Goal: Navigation & Orientation: Find specific page/section

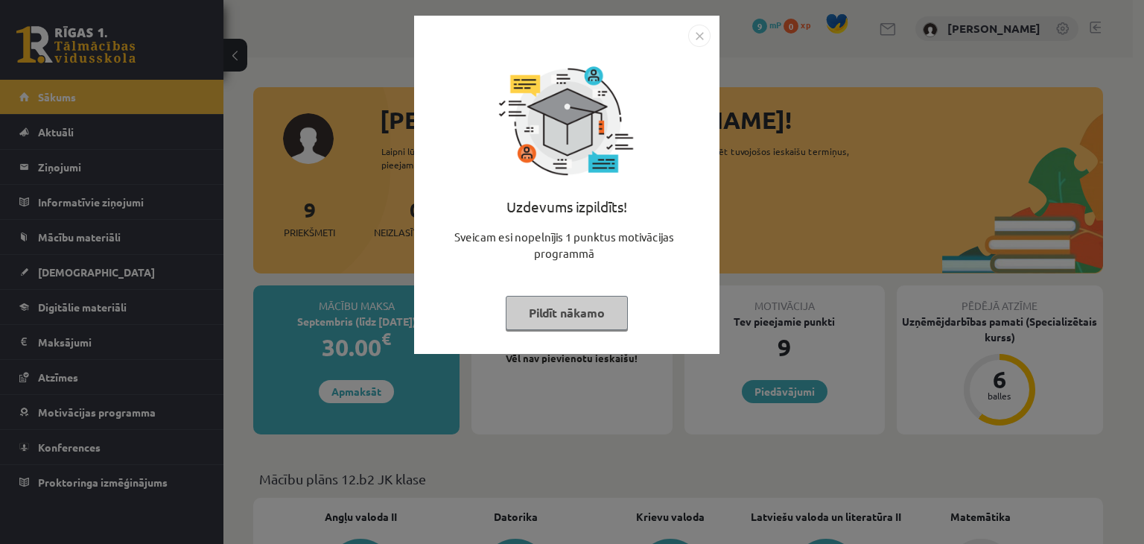
click at [539, 305] on button "Pildīt nākamo" at bounding box center [567, 313] width 122 height 34
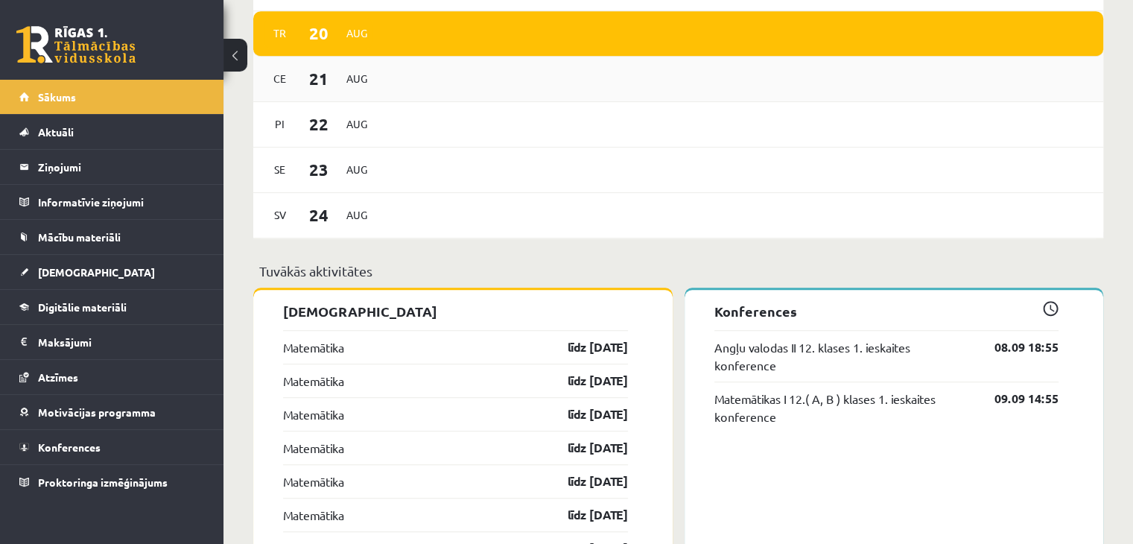
scroll to position [965, 0]
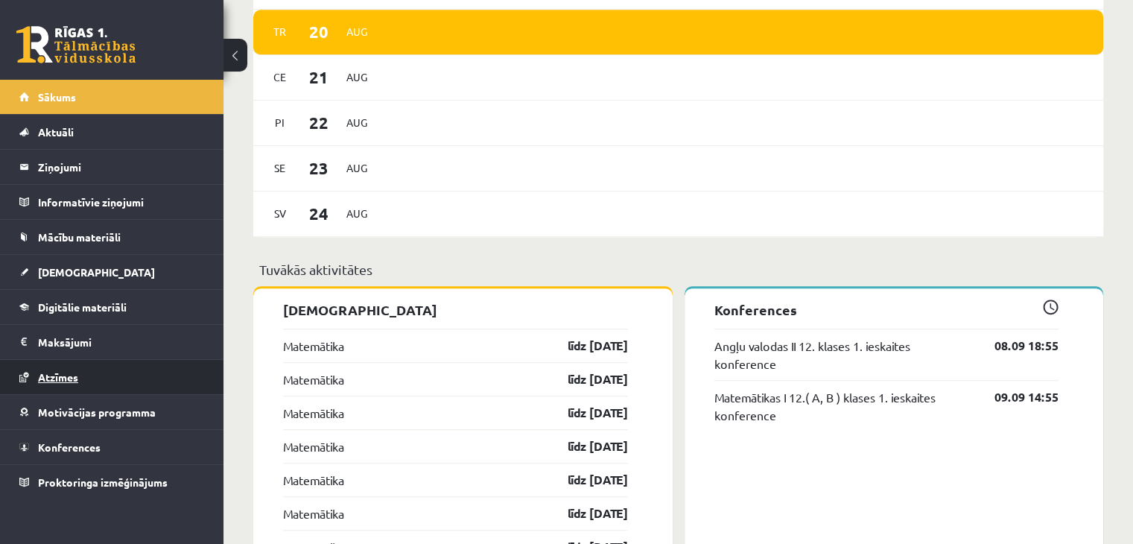
click at [51, 373] on span "Atzīmes" at bounding box center [58, 376] width 40 height 13
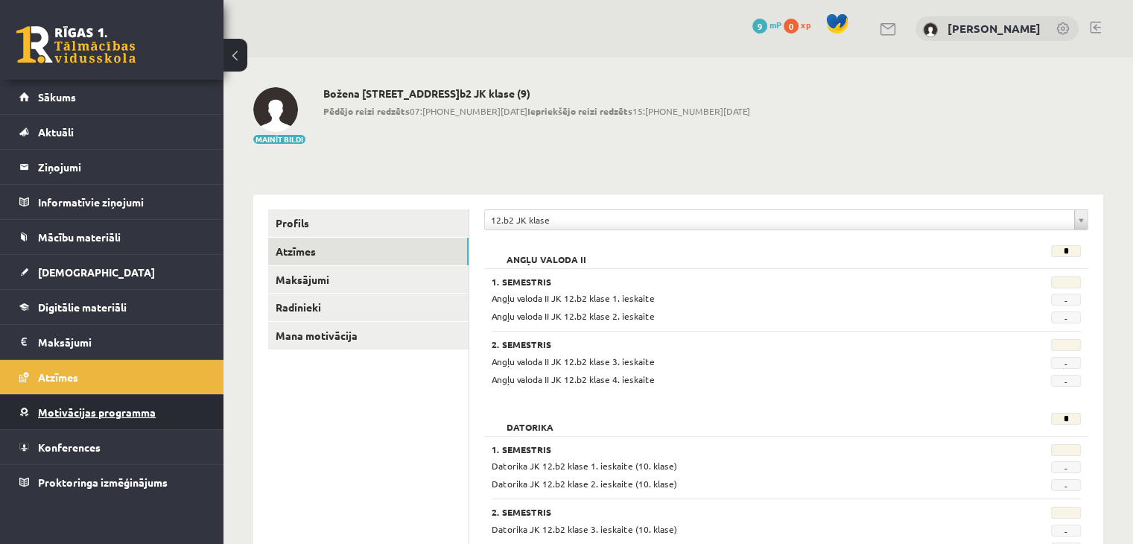
click at [104, 407] on span "Motivācijas programma" at bounding box center [97, 411] width 118 height 13
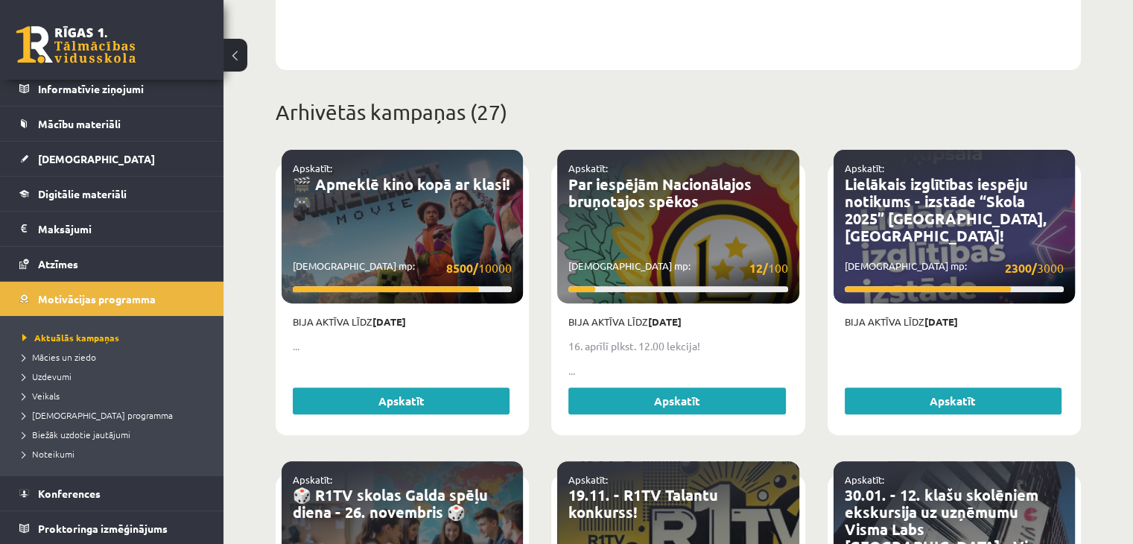
scroll to position [524, 0]
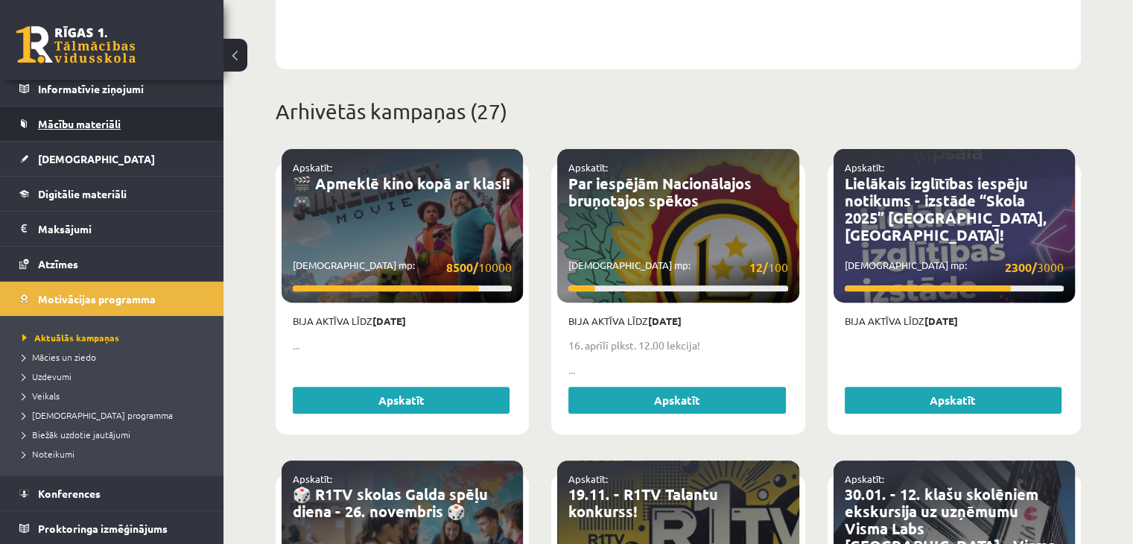
click at [59, 123] on span "Mācību materiāli" at bounding box center [79, 123] width 83 height 13
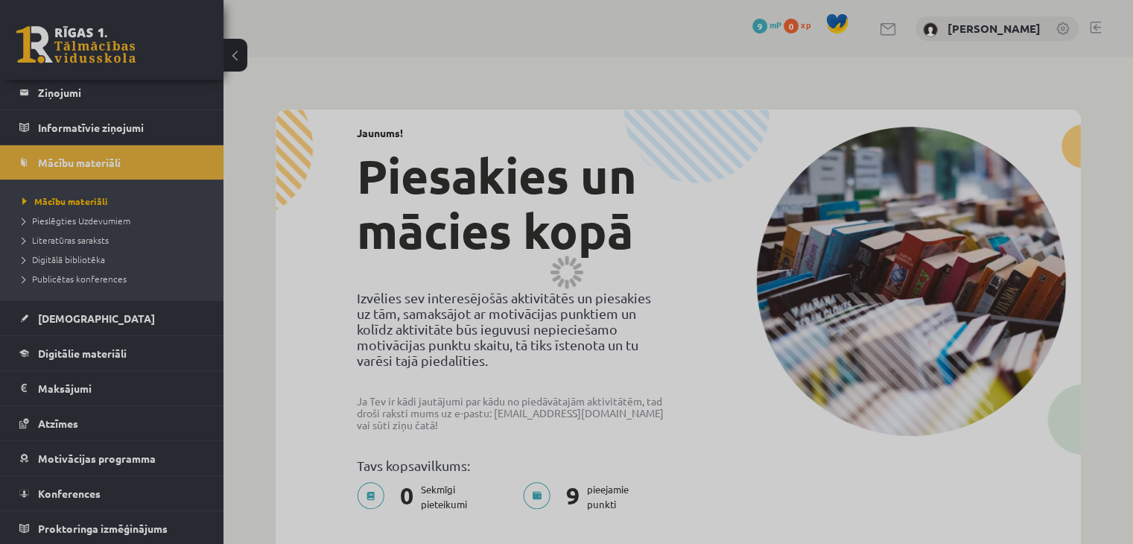
scroll to position [965, 0]
